Goal: Check status: Check status

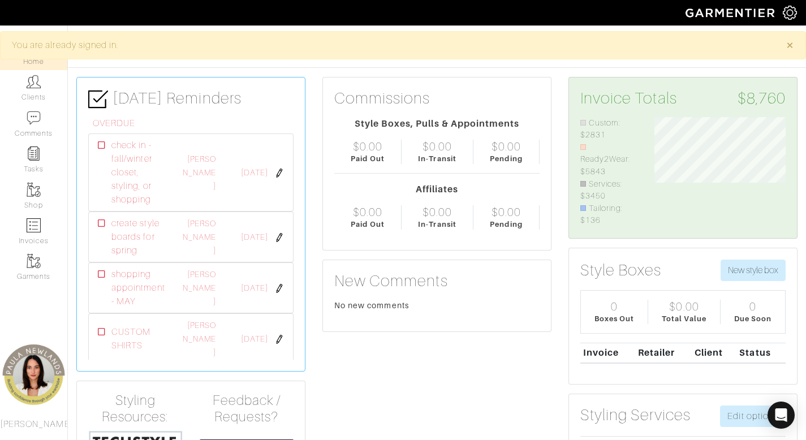
scroll to position [110, 148]
click at [47, 92] on link "Clients" at bounding box center [33, 88] width 67 height 36
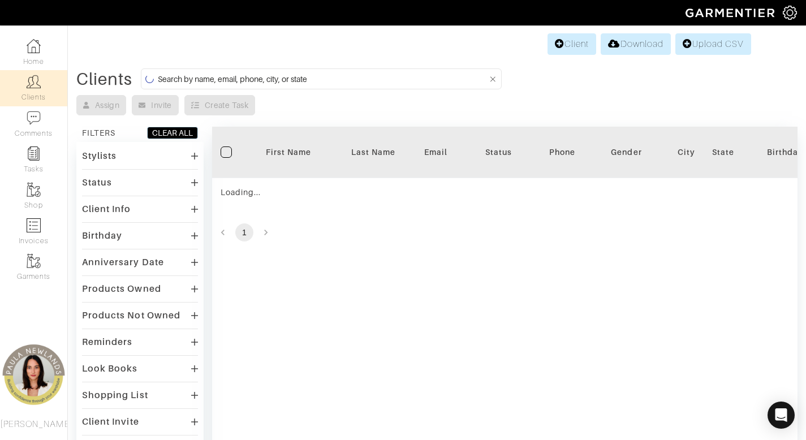
click at [339, 83] on input at bounding box center [323, 79] width 330 height 14
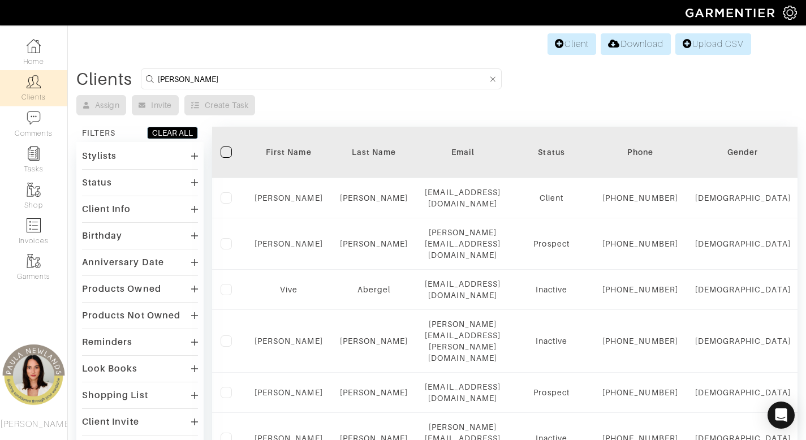
type input "pablo"
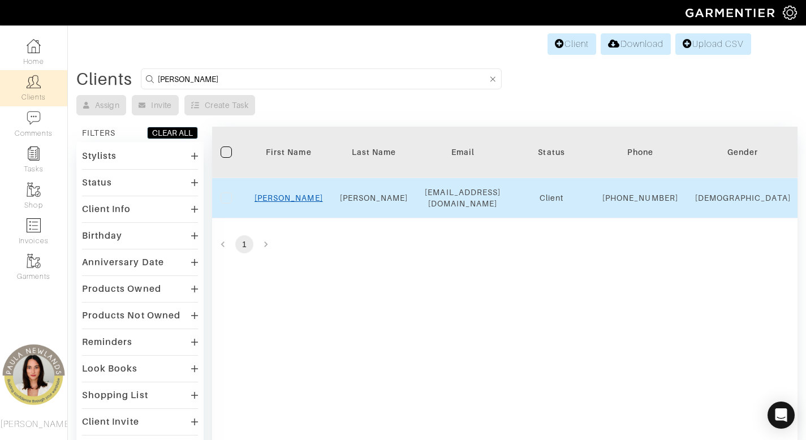
click at [289, 203] on link "[PERSON_NAME]" at bounding box center [289, 197] width 68 height 9
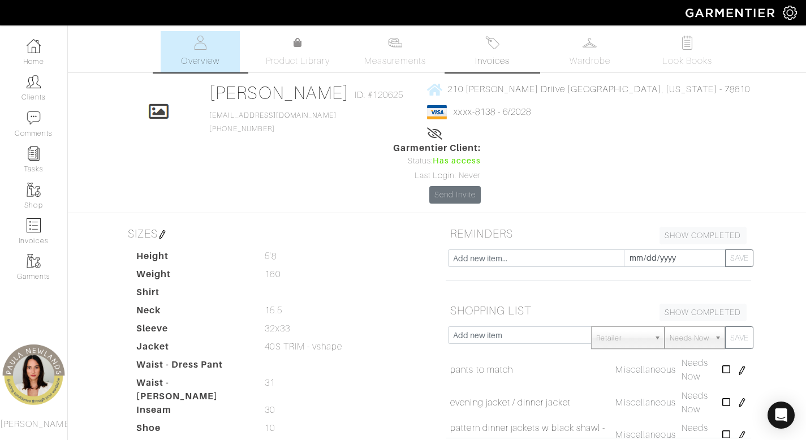
click at [489, 52] on link "Invoices" at bounding box center [492, 51] width 79 height 41
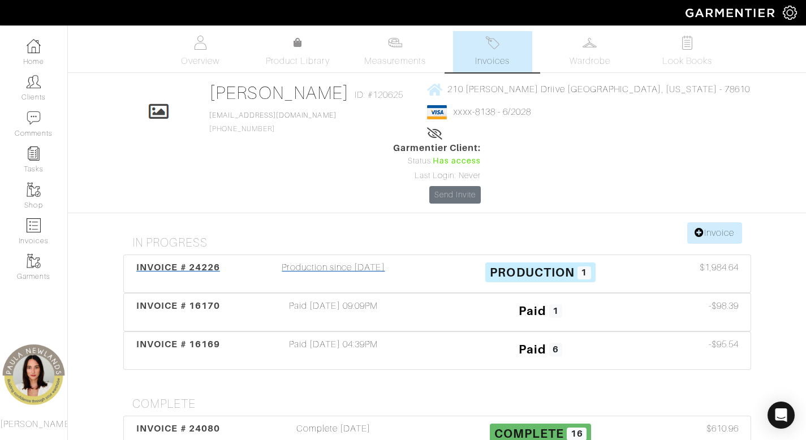
click at [372, 261] on div "Production since [DATE]" at bounding box center [333, 274] width 207 height 26
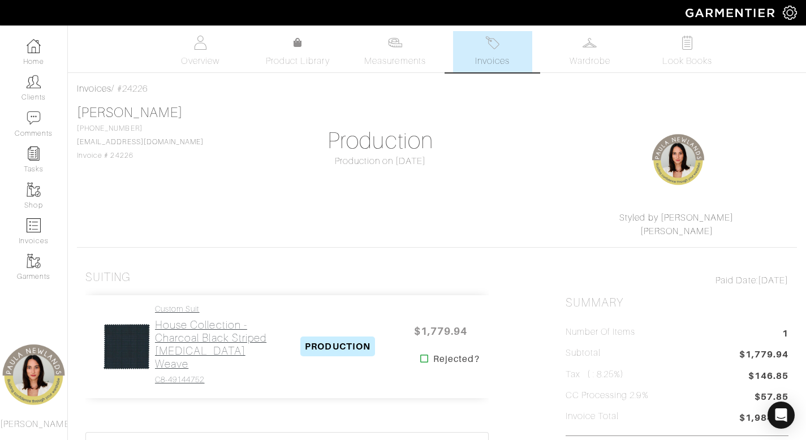
click at [192, 335] on h2 "House Collection - Charcoal Black Striped [MEDICAL_DATA] Weave" at bounding box center [214, 345] width 119 height 52
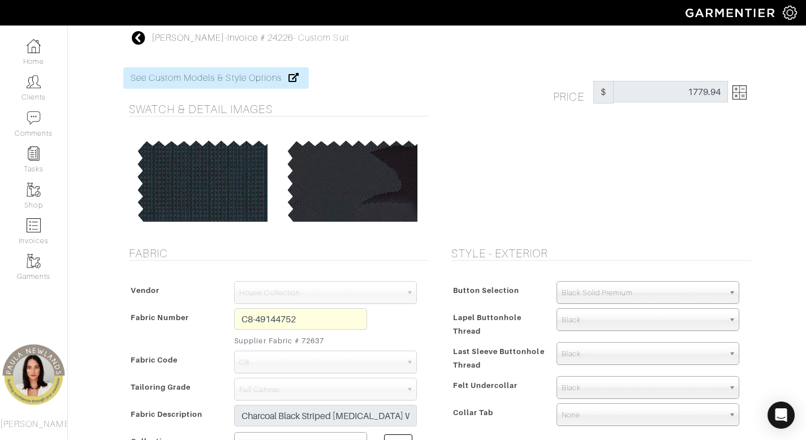
click at [738, 93] on img at bounding box center [740, 92] width 14 height 14
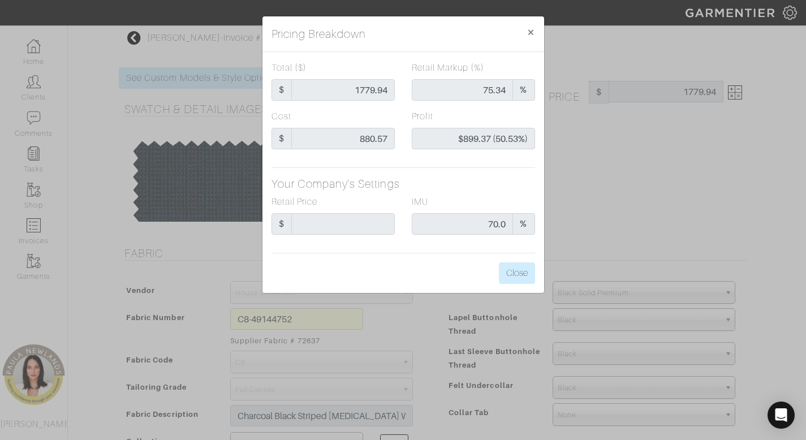
click at [725, 181] on div "Pricing Breakdown × Total ($) $ 1779.94 Retail Markup (%) 75.34 % Cost $ 880.57…" at bounding box center [403, 220] width 806 height 440
